Goal: Task Accomplishment & Management: Use online tool/utility

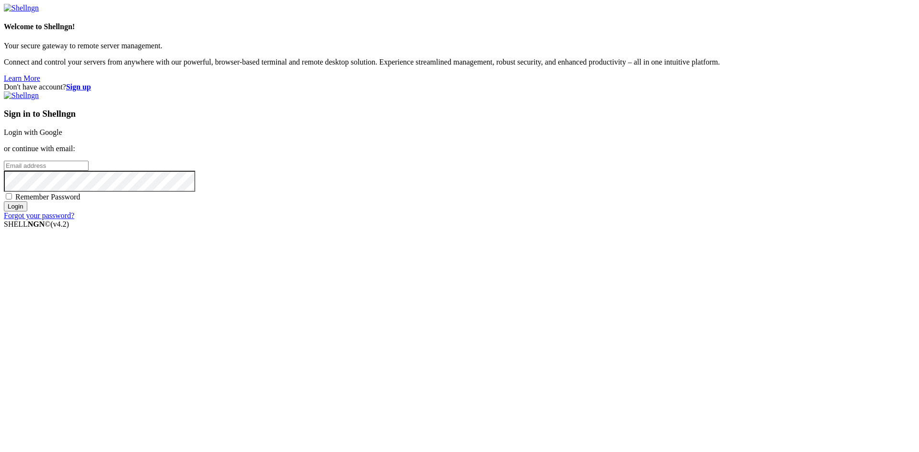
type input "[PERSON_NAME][EMAIL_ADDRESS][DOMAIN_NAME]"
click at [27, 212] on input "Login" at bounding box center [15, 206] width 23 height 10
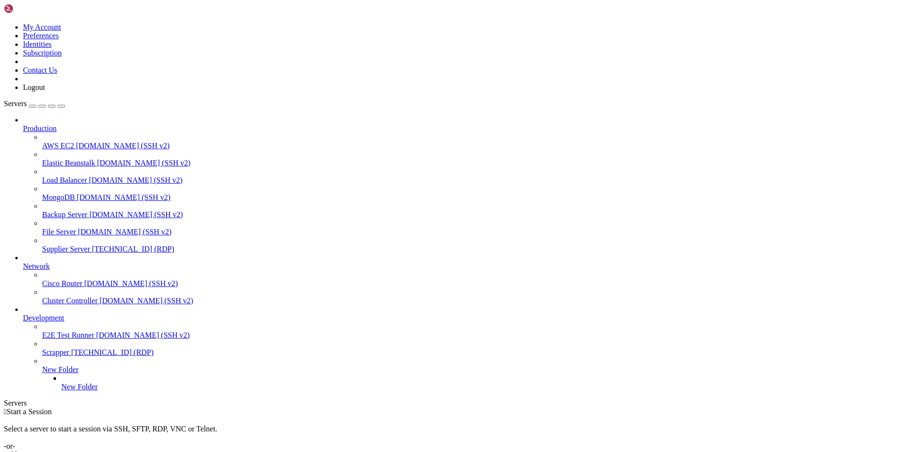
click at [42, 245] on span "Supplier Server" at bounding box center [66, 249] width 48 height 8
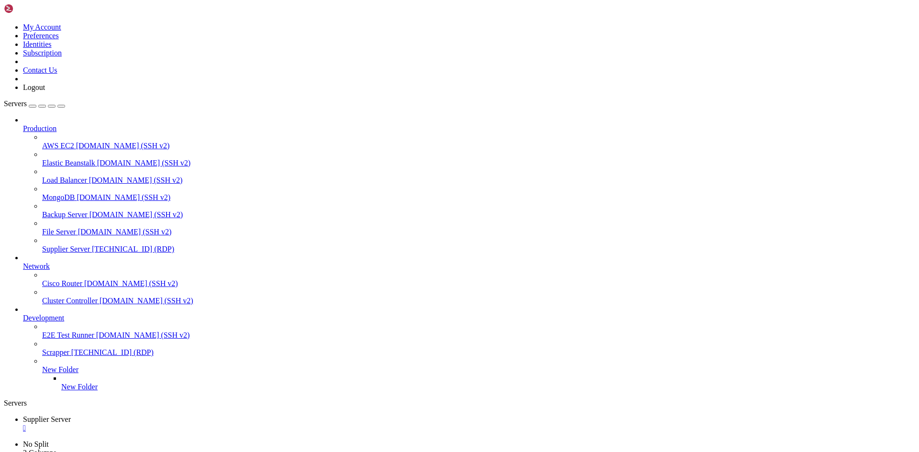
click at [522, 451] on div "Add Server" at bounding box center [459, 455] width 911 height 9
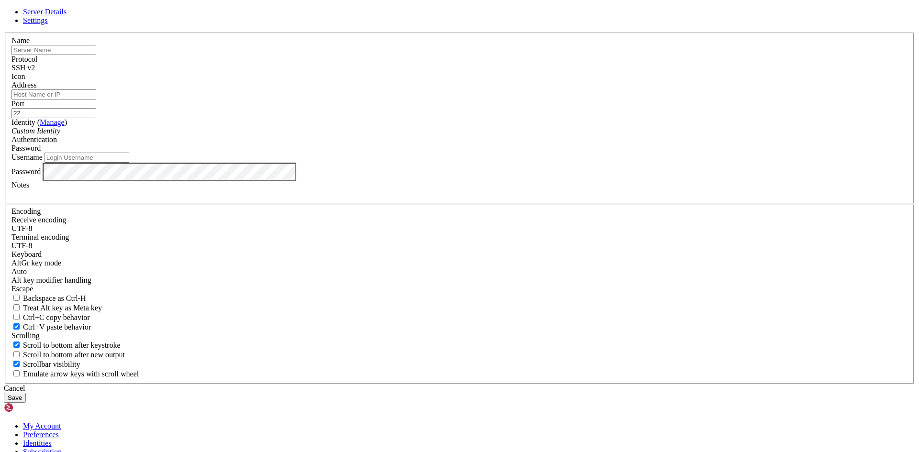
type input "[PERSON_NAME][EMAIL_ADDRESS][DOMAIN_NAME]"
click at [4, 33] on link at bounding box center [4, 33] width 0 height 0
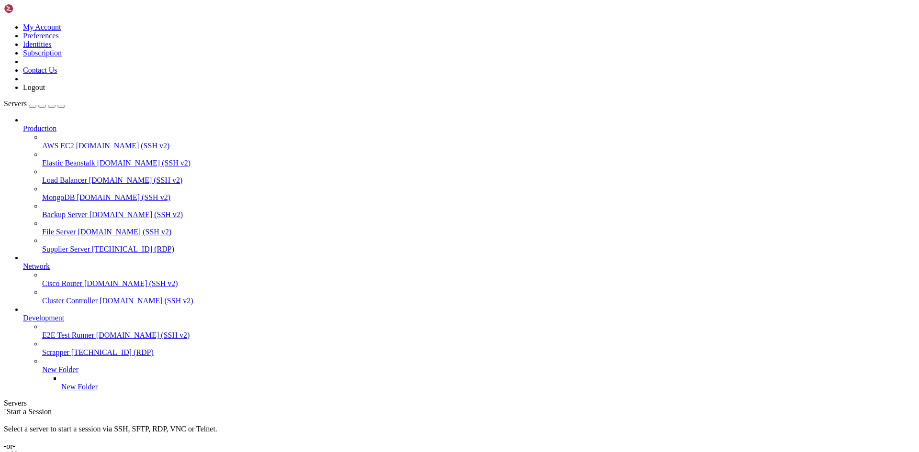
click at [42, 245] on icon at bounding box center [42, 245] width 0 height 0
